Goal: Task Accomplishment & Management: Manage account settings

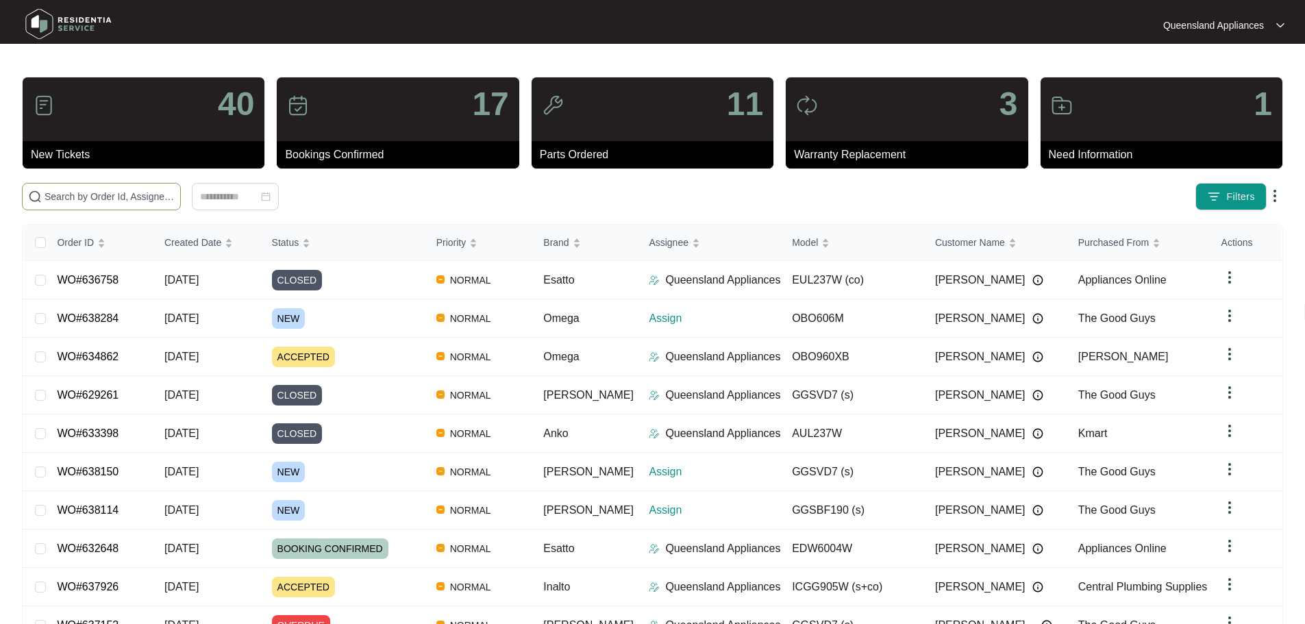
click at [181, 188] on span at bounding box center [101, 196] width 159 height 27
paste input "638114"
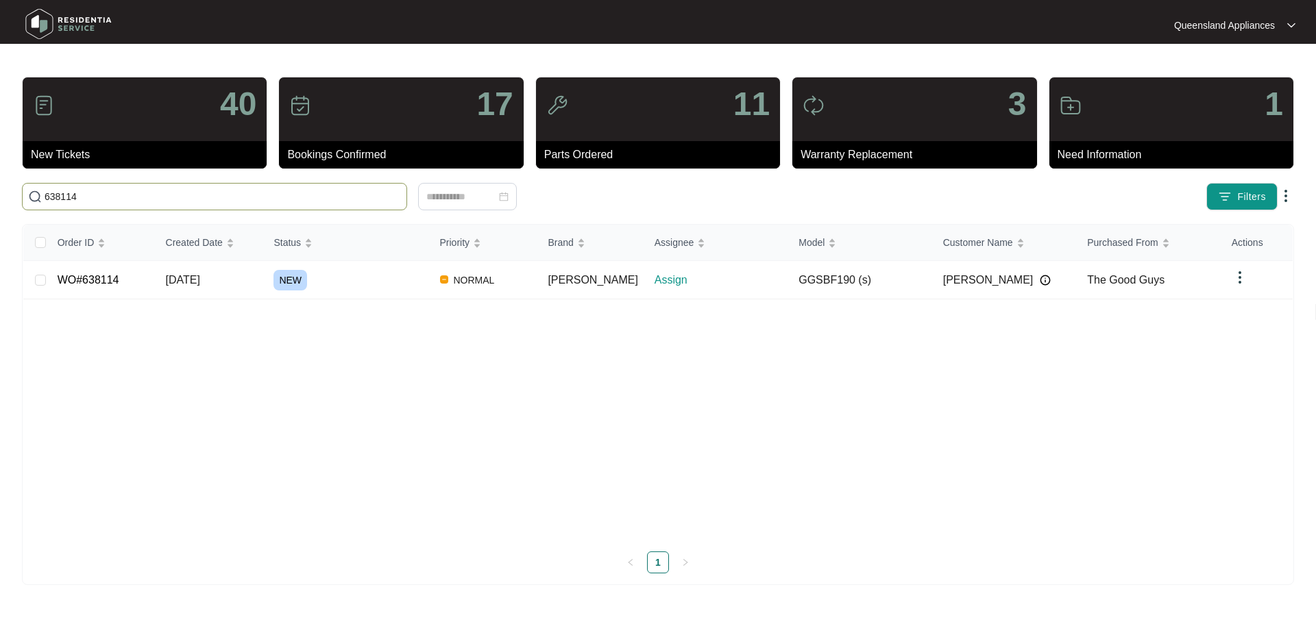
type input "638114"
click at [351, 273] on div "NEW" at bounding box center [350, 280] width 155 height 21
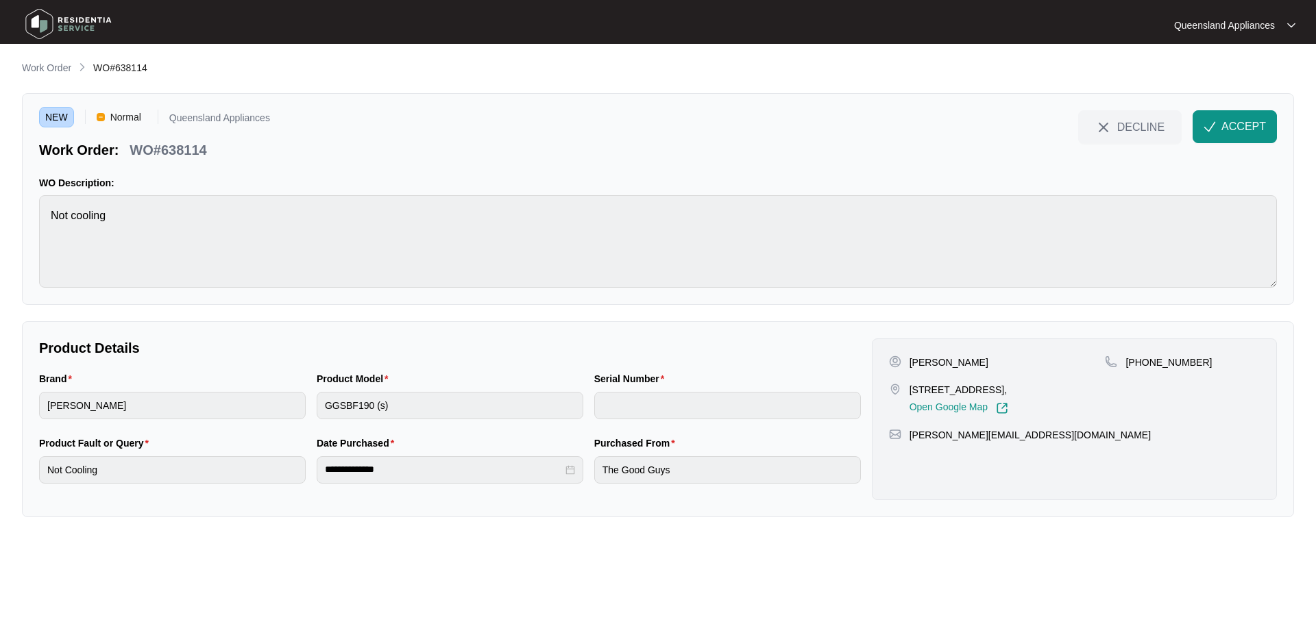
click at [195, 147] on p "WO#638114" at bounding box center [167, 149] width 77 height 19
copy p "638114"
click at [1175, 360] on p "+61421907929" at bounding box center [1168, 363] width 86 height 14
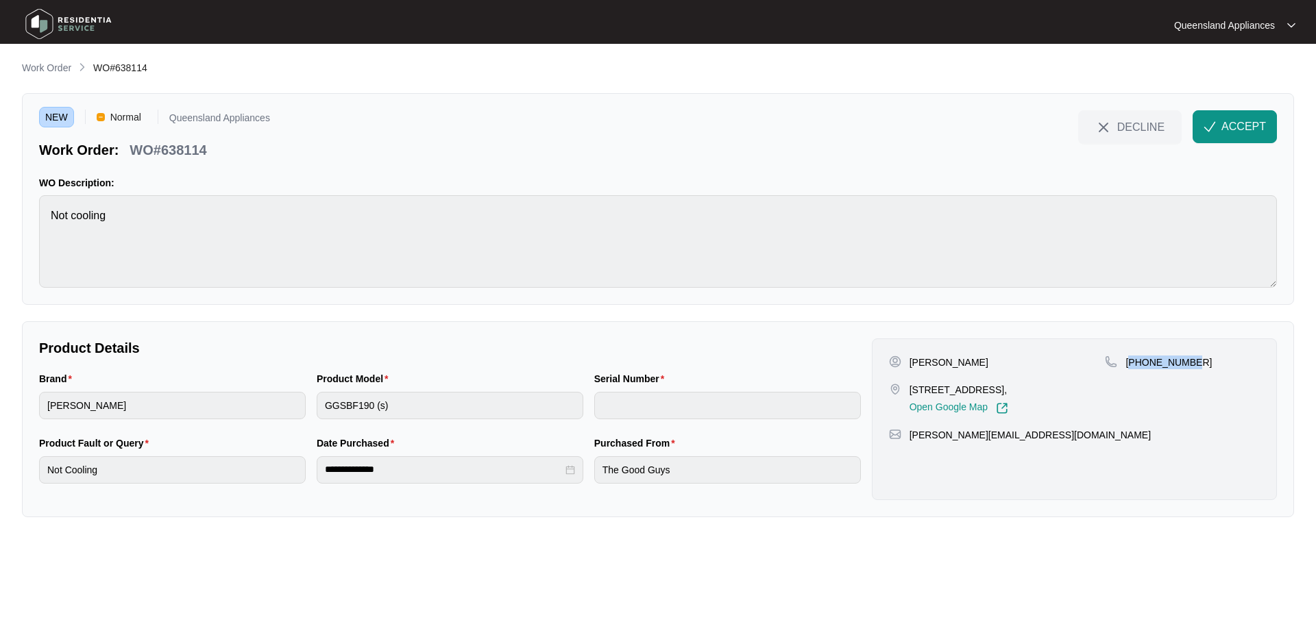
copy p "61421907929"
click at [1211, 128] on img "button" at bounding box center [1209, 127] width 12 height 12
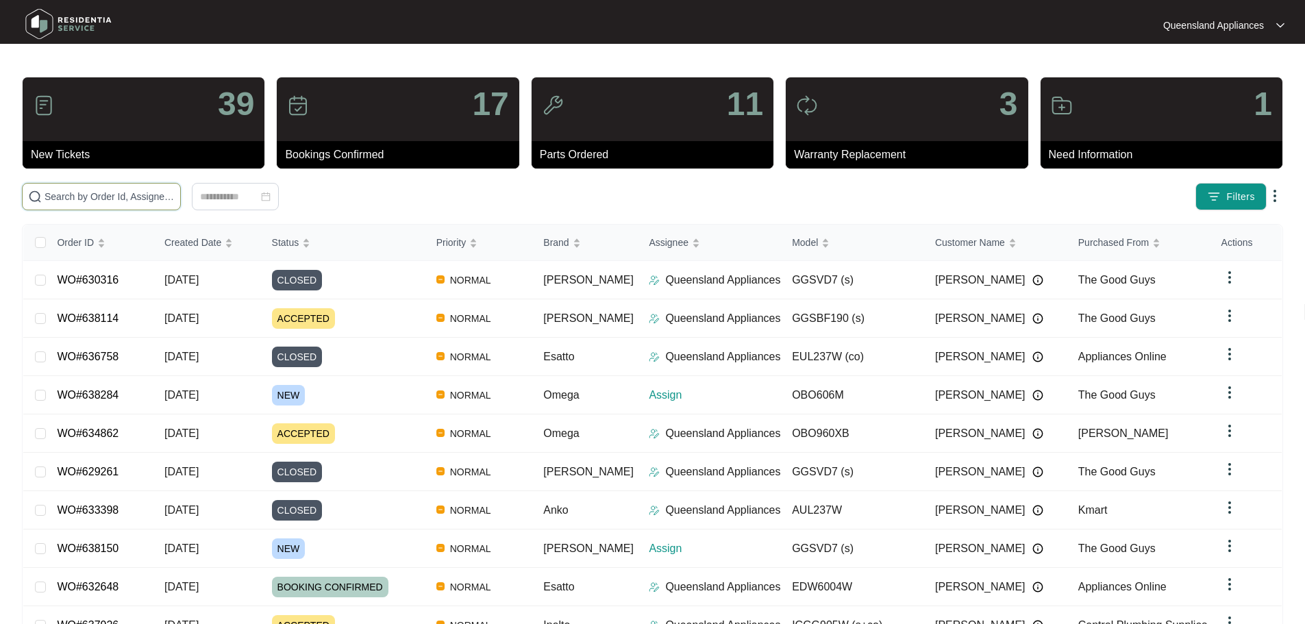
click at [175, 196] on input "text" at bounding box center [110, 196] width 130 height 15
paste input "638150"
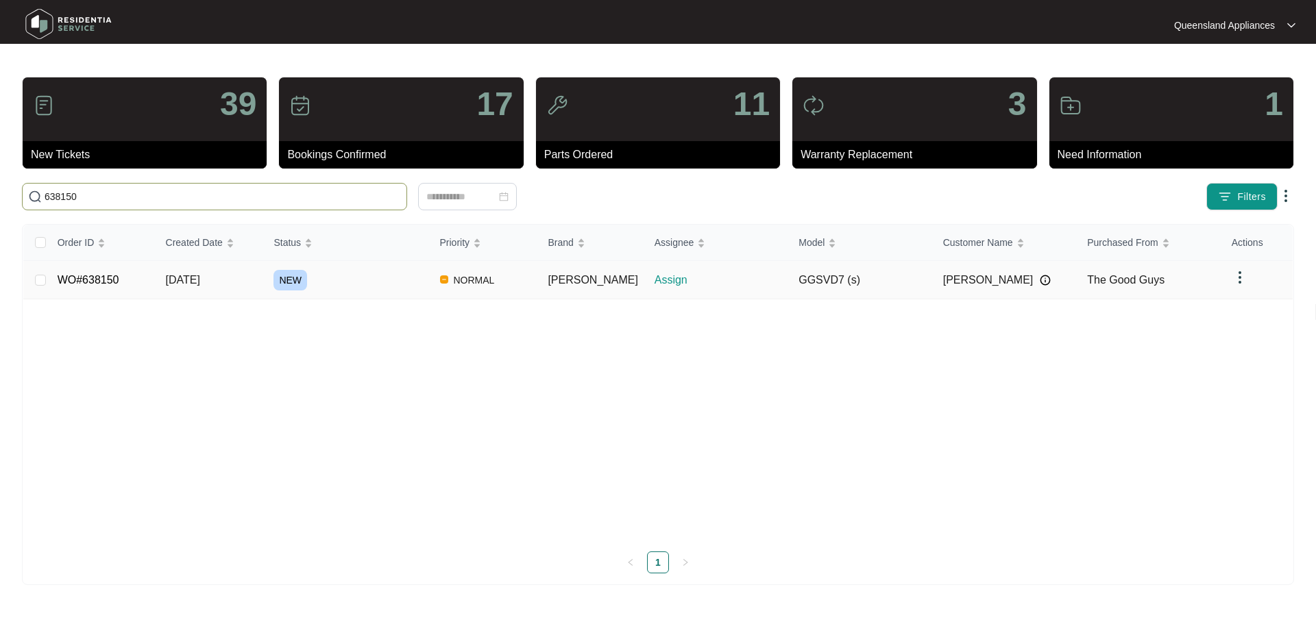
type input "638150"
click at [419, 283] on div "NEW" at bounding box center [350, 280] width 155 height 21
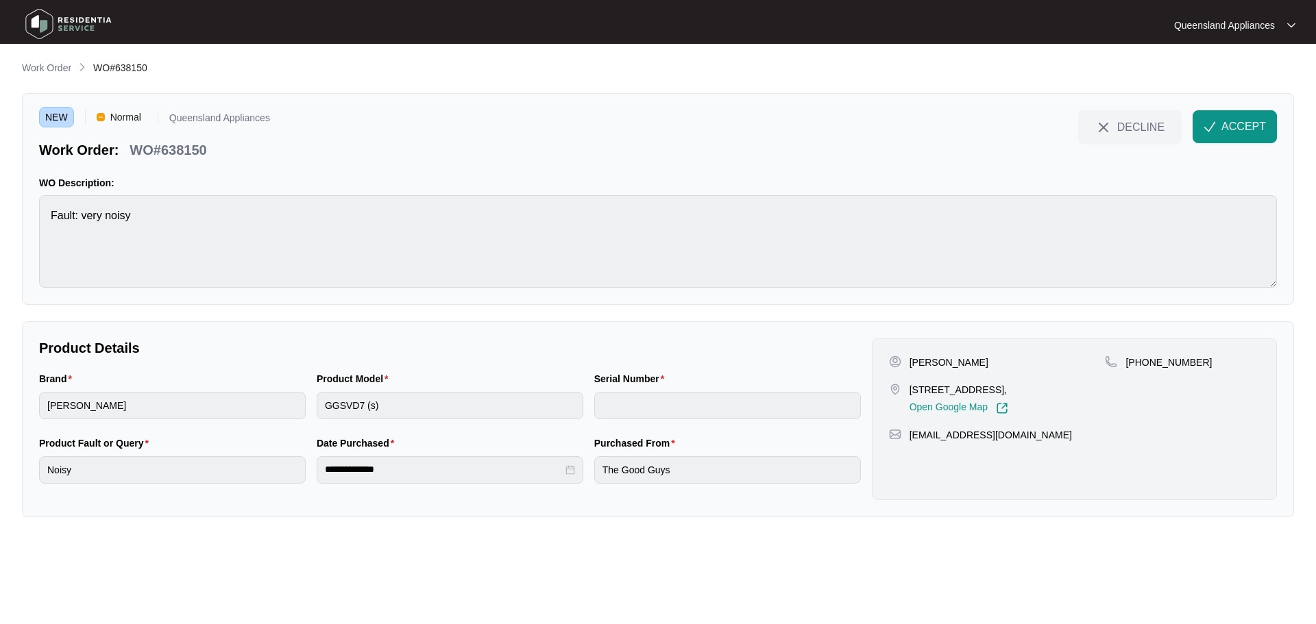
click at [193, 149] on p "WO#638150" at bounding box center [167, 149] width 77 height 19
copy p "638150"
click at [1159, 362] on p "[PHONE_NUMBER]" at bounding box center [1168, 363] width 86 height 14
click at [1230, 130] on span "ACCEPT" at bounding box center [1243, 127] width 45 height 16
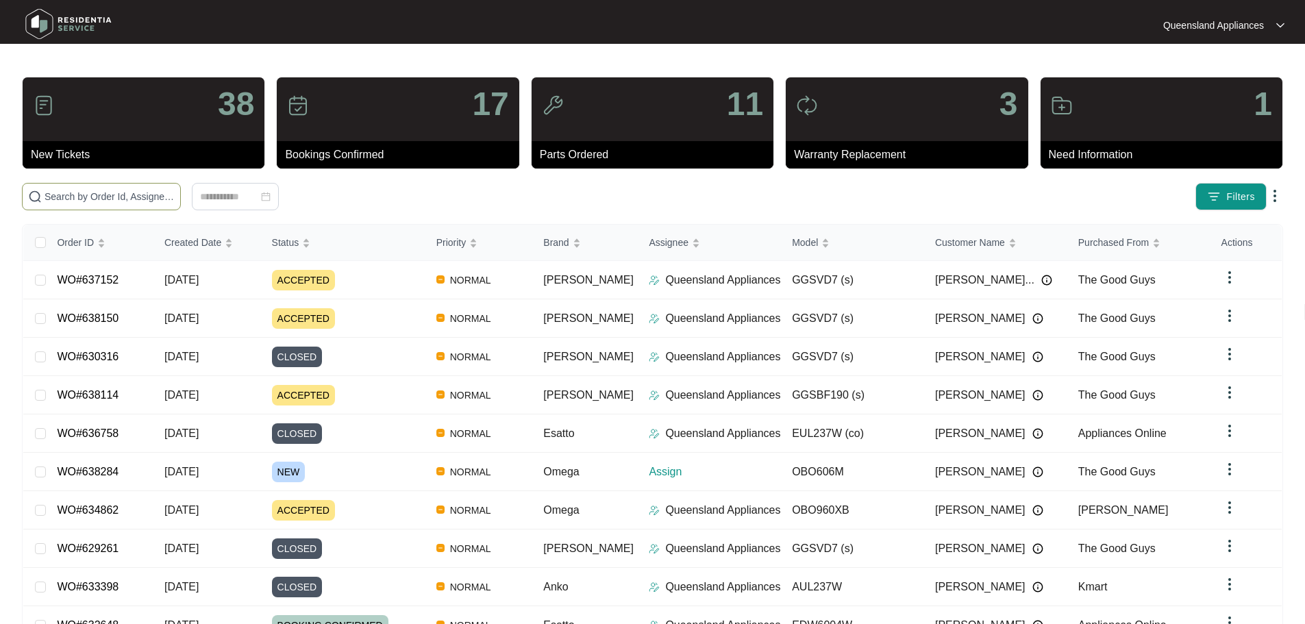
click at [175, 195] on input "text" at bounding box center [110, 196] width 130 height 15
paste input "638284"
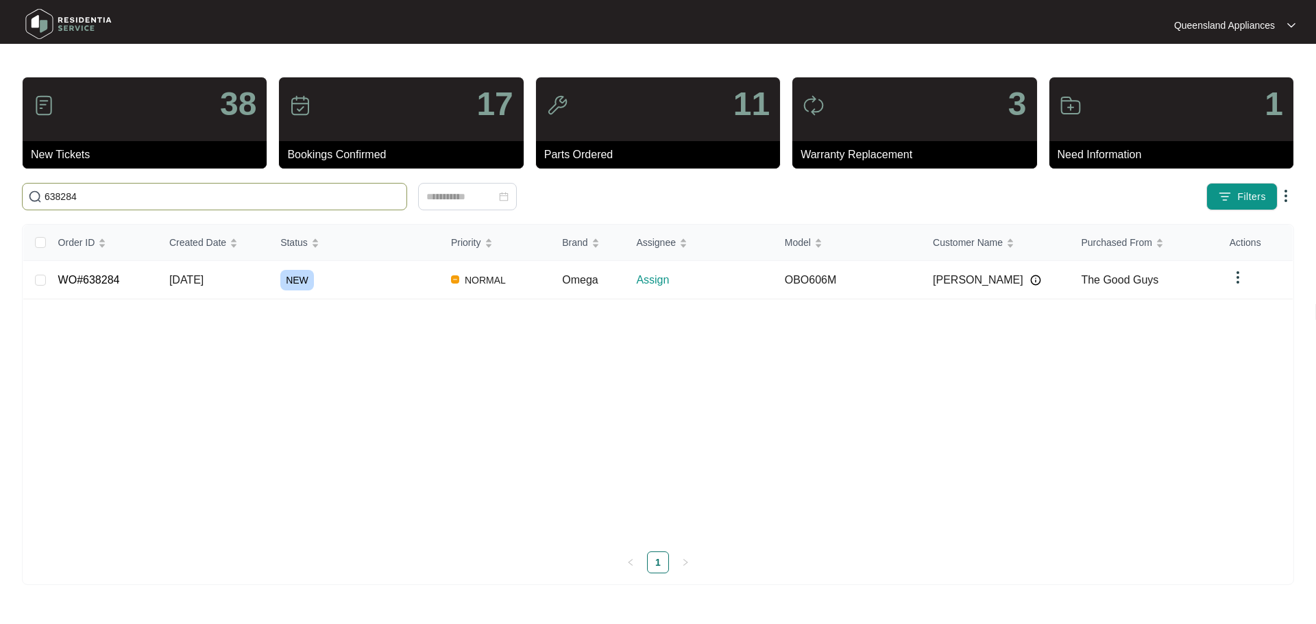
type input "638284"
click at [403, 275] on div "NEW" at bounding box center [360, 280] width 160 height 21
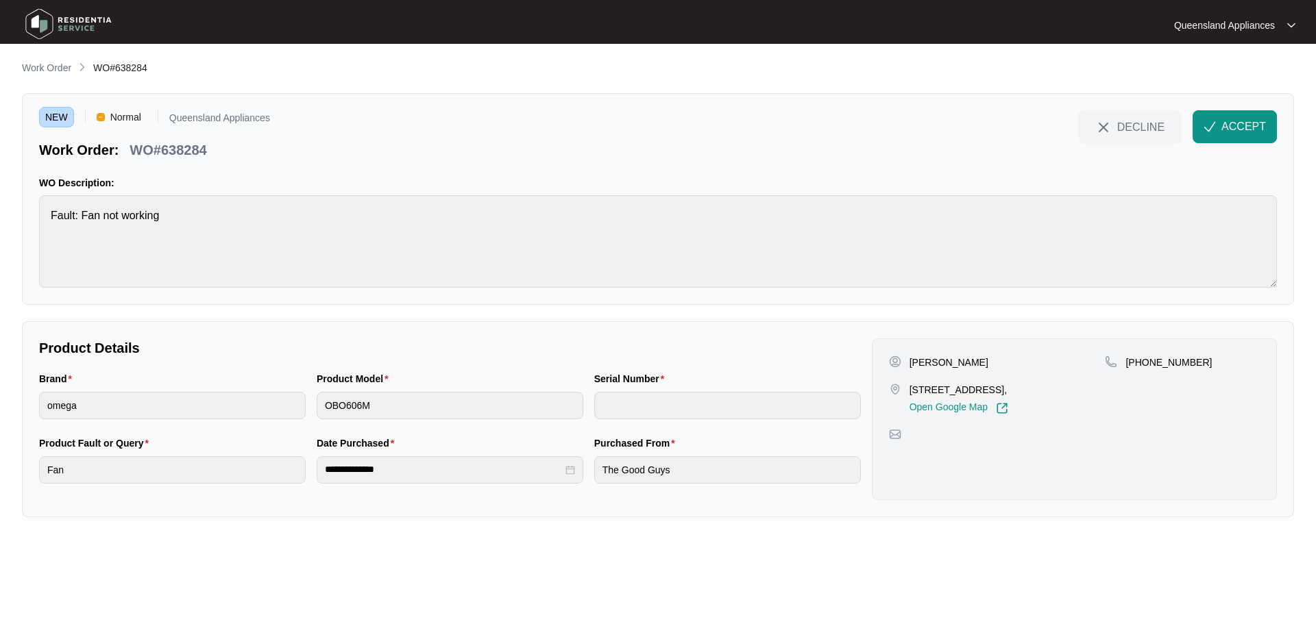
click at [212, 152] on div "WO#638284" at bounding box center [168, 148] width 88 height 24
click at [196, 150] on p "WO#638284" at bounding box center [167, 149] width 77 height 19
click at [195, 149] on p "WO#638284" at bounding box center [167, 149] width 77 height 19
copy p "638284"
click at [1151, 361] on p "+61466956396" at bounding box center [1168, 363] width 86 height 14
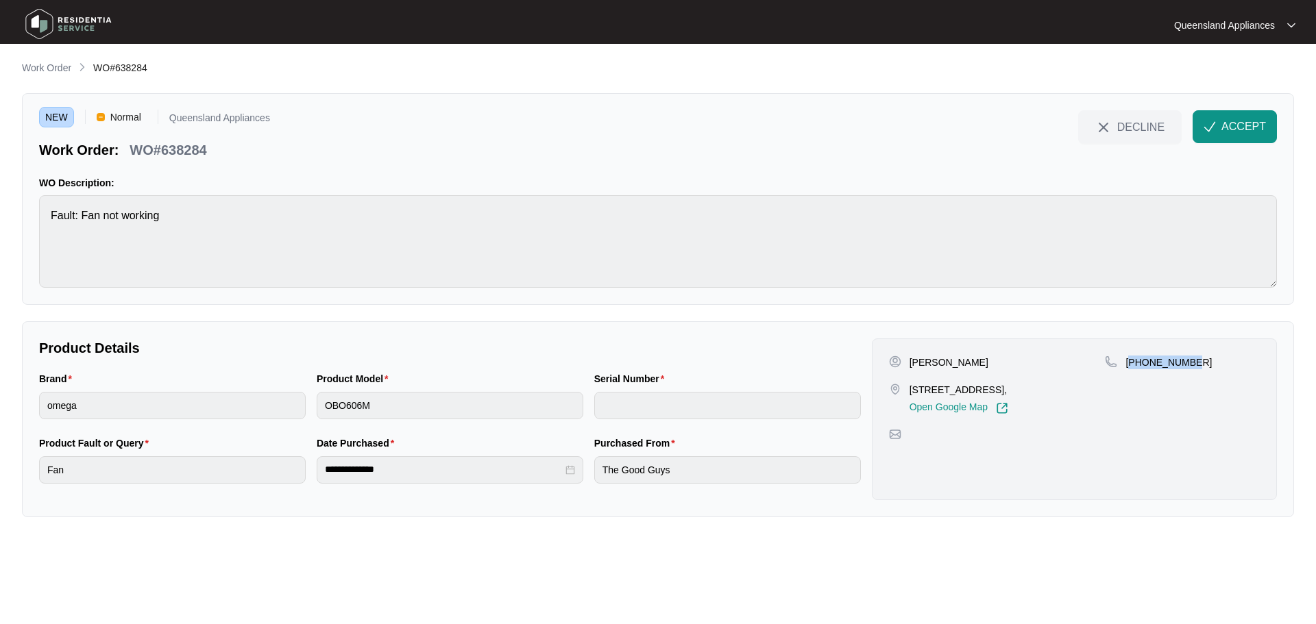
click at [1151, 361] on p "+61466956396" at bounding box center [1168, 363] width 86 height 14
copy p "61466956396"
click at [1228, 129] on span "ACCEPT" at bounding box center [1243, 127] width 45 height 16
